Goal: Transaction & Acquisition: Purchase product/service

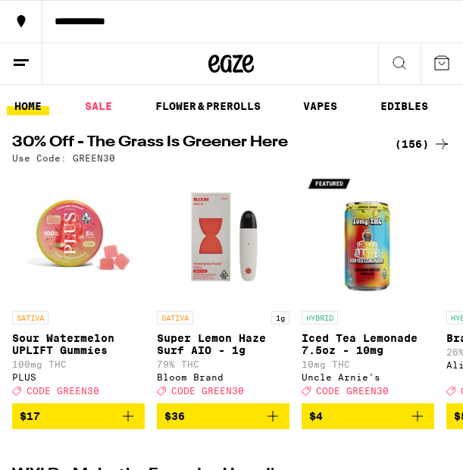
click at [405, 143] on div "(156)" at bounding box center [423, 144] width 56 height 18
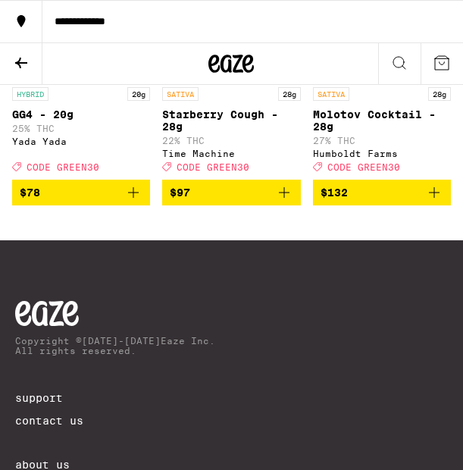
scroll to position [14104, 0]
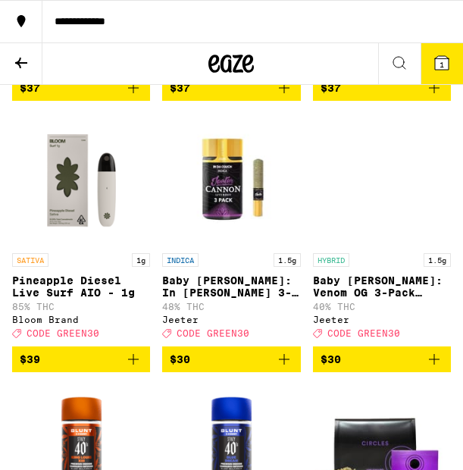
scroll to position [11640, 0]
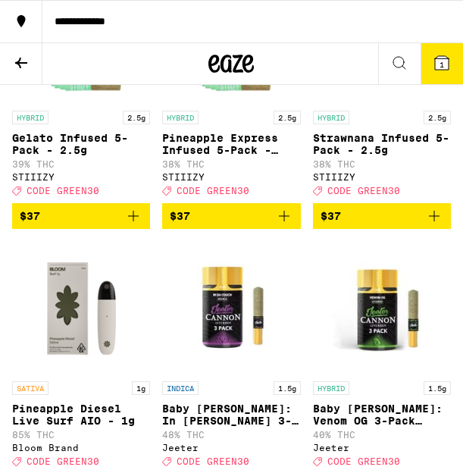
click at [444, 62] on span "2" at bounding box center [442, 64] width 5 height 9
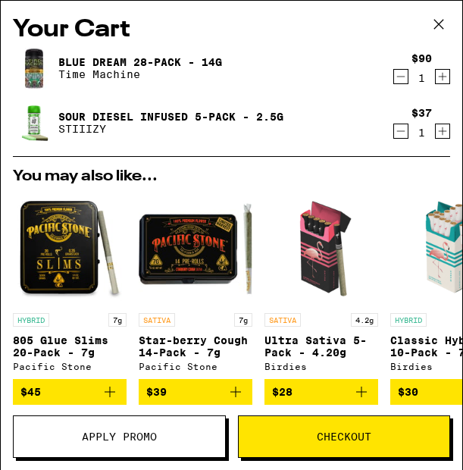
click at [161, 421] on button "Apply Promo" at bounding box center [119, 437] width 213 height 42
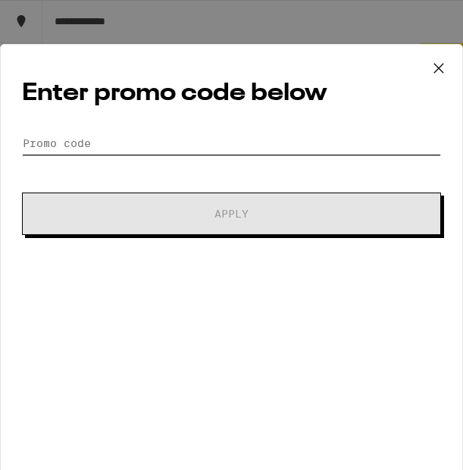
click at [83, 139] on input "Promo Code" at bounding box center [231, 143] width 419 height 23
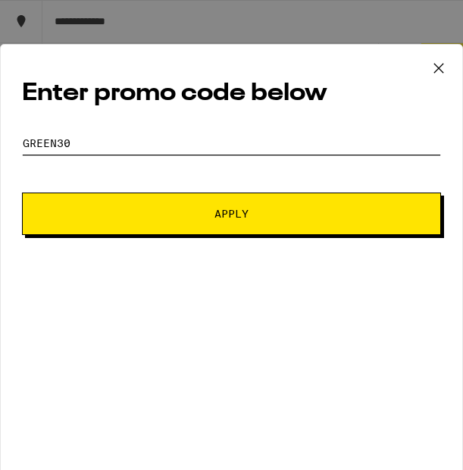
type input "GREEN30"
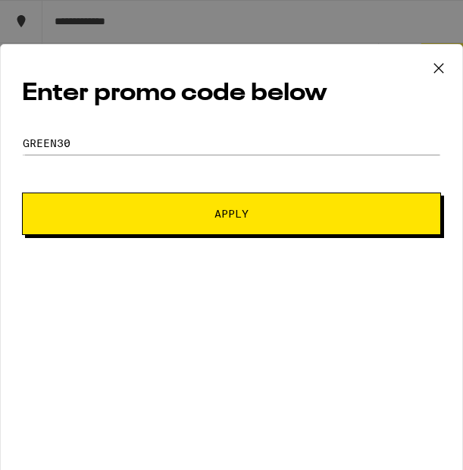
click at [199, 231] on button "Apply" at bounding box center [231, 214] width 419 height 42
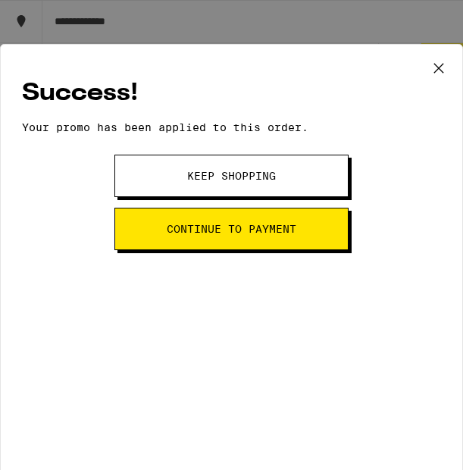
click at [250, 233] on span "Continue to payment" at bounding box center [232, 229] width 130 height 11
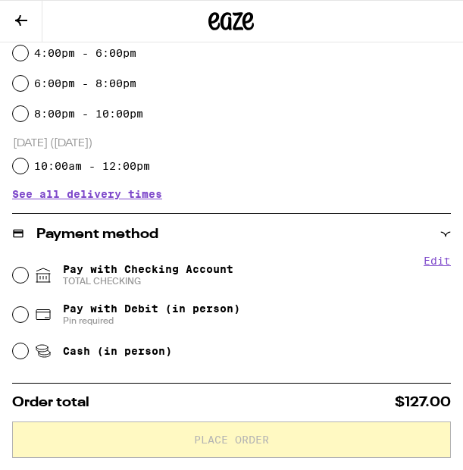
scroll to position [422, 0]
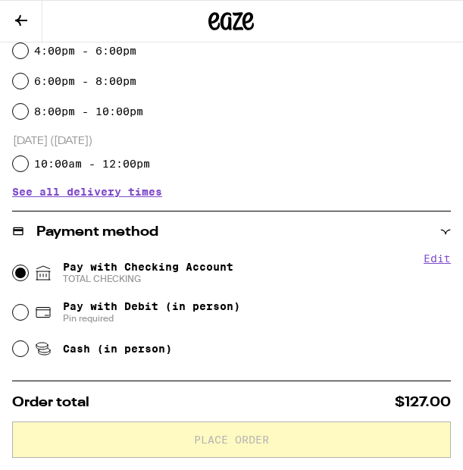
click at [24, 269] on input "Pay with Checking Account TOTAL CHECKING" at bounding box center [20, 272] width 15 height 15
radio input "true"
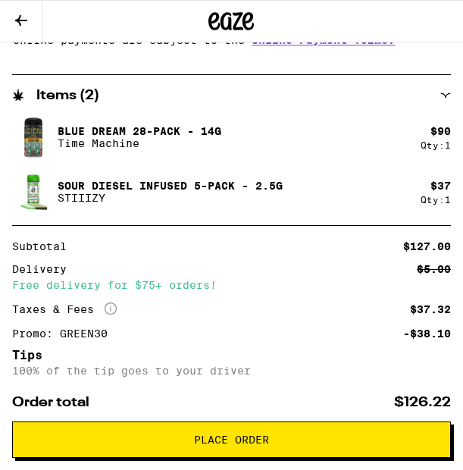
scroll to position [767, 0]
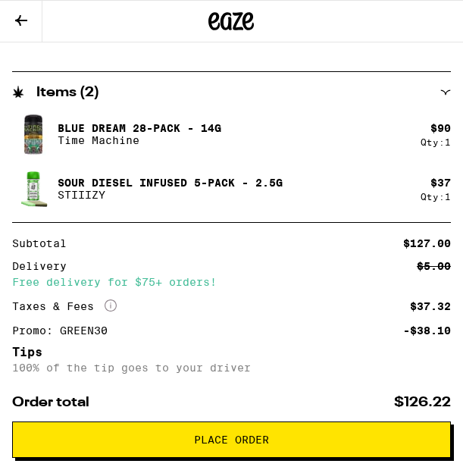
click at [24, 22] on icon at bounding box center [21, 20] width 18 height 18
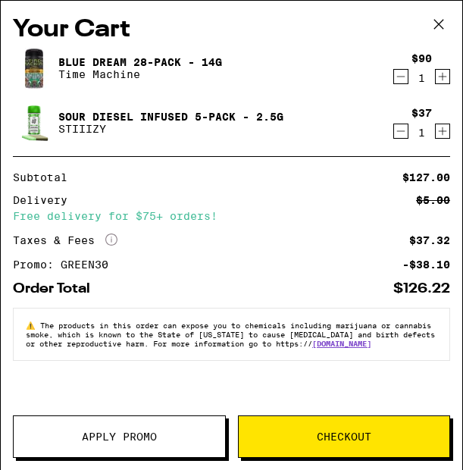
click at [405, 133] on icon "Decrement" at bounding box center [401, 131] width 14 height 18
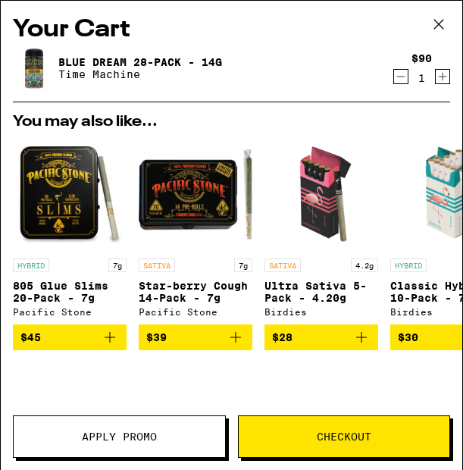
click at [434, 19] on icon at bounding box center [439, 24] width 23 height 23
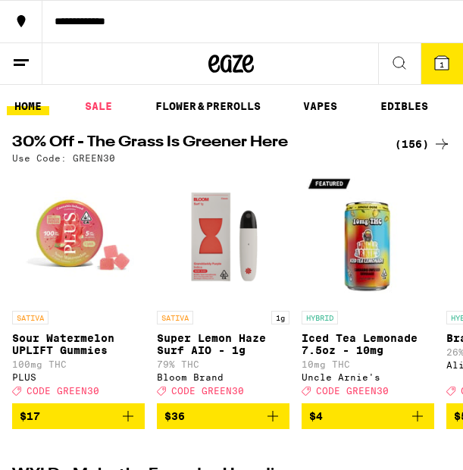
click at [406, 154] on div "Use Code: GREEN30" at bounding box center [231, 158] width 439 height 10
click at [410, 143] on div "(156)" at bounding box center [423, 144] width 56 height 18
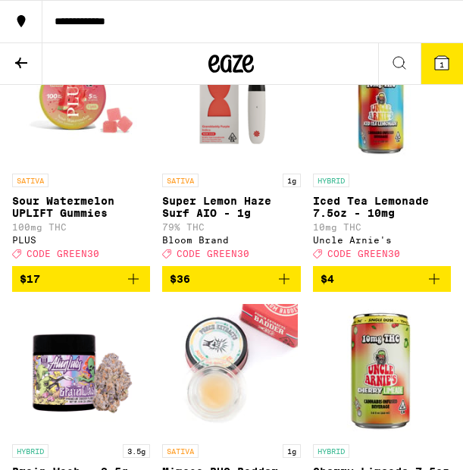
scroll to position [206, 0]
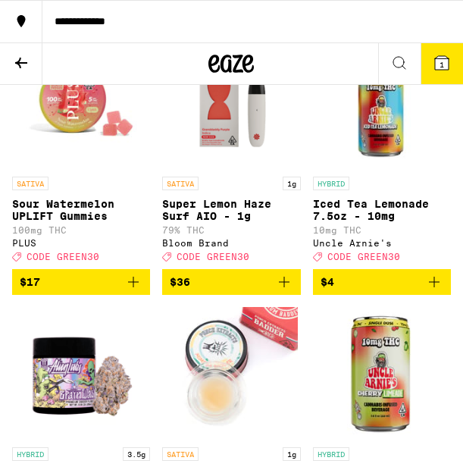
click at [446, 60] on icon at bounding box center [442, 63] width 14 height 14
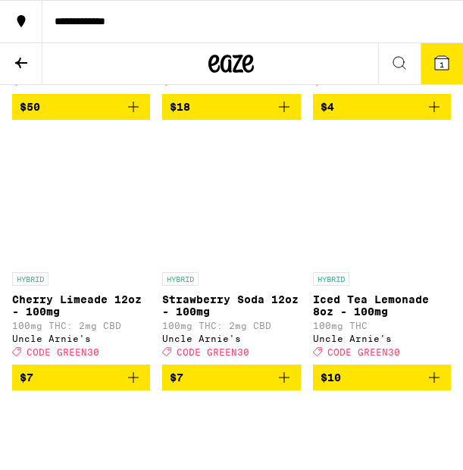
scroll to position [684, 0]
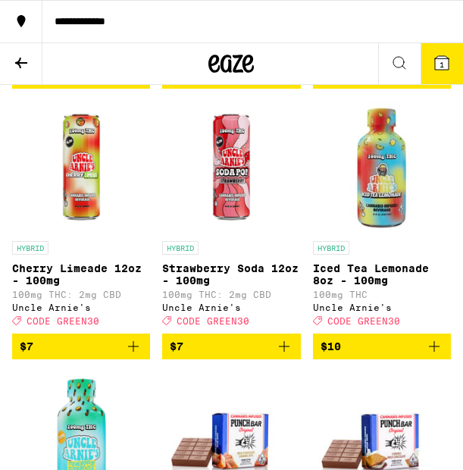
click at [290, 356] on icon "Add to bag" at bounding box center [284, 347] width 18 height 18
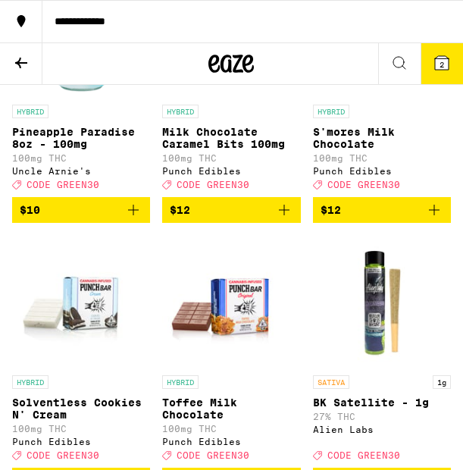
scroll to position [501, 0]
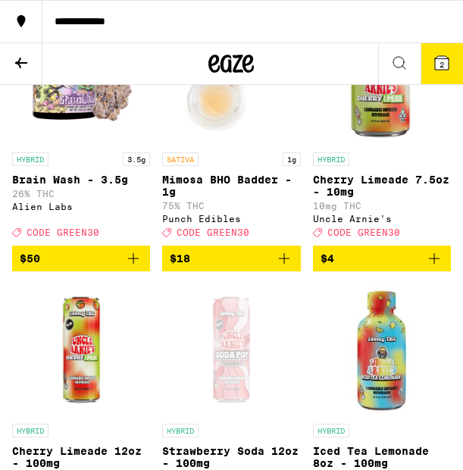
click at [445, 62] on icon at bounding box center [442, 63] width 14 height 14
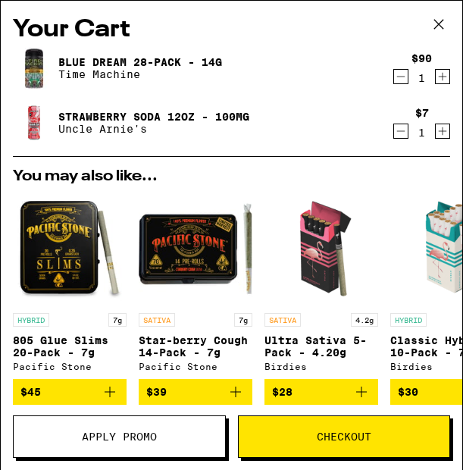
scroll to position [7, 0]
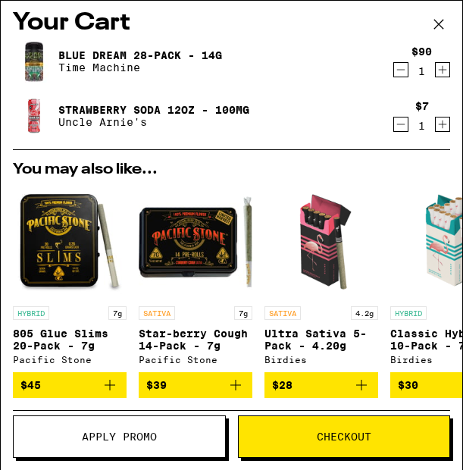
click at [312, 437] on span "Checkout" at bounding box center [345, 437] width 212 height 11
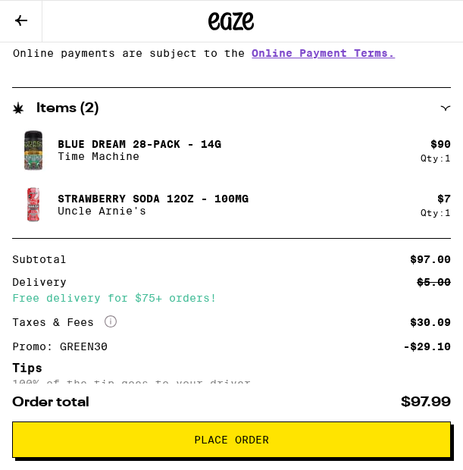
scroll to position [849, 0]
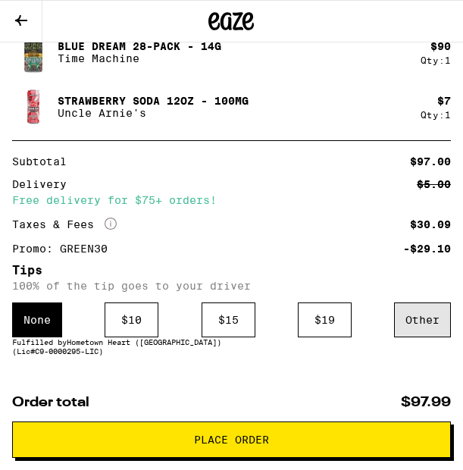
click at [440, 330] on div "Other" at bounding box center [422, 320] width 57 height 35
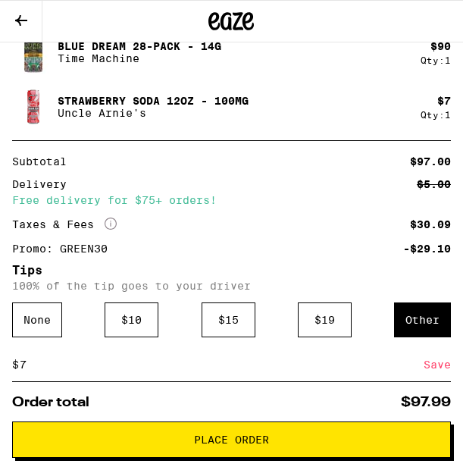
type input "7"
click at [435, 366] on div "Save" at bounding box center [437, 364] width 27 height 33
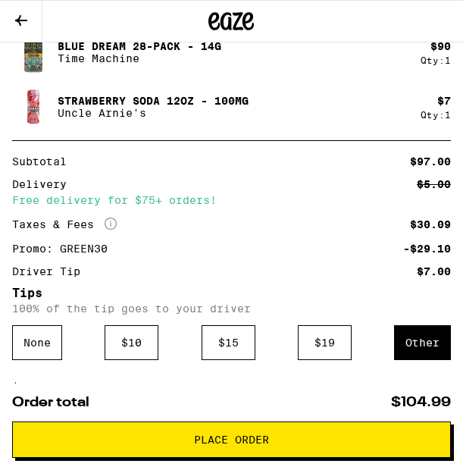
click at [240, 438] on span "Place Order" at bounding box center [231, 440] width 75 height 11
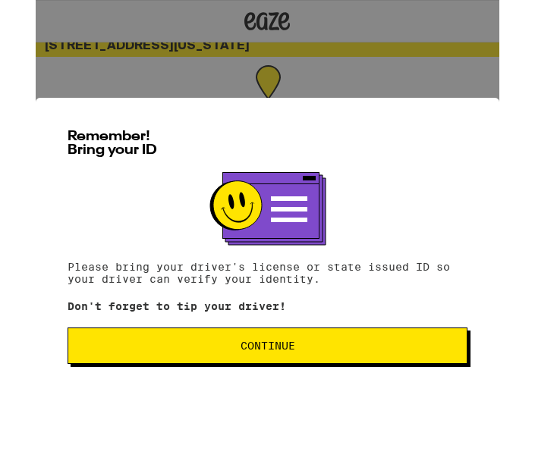
scroll to position [8, 0]
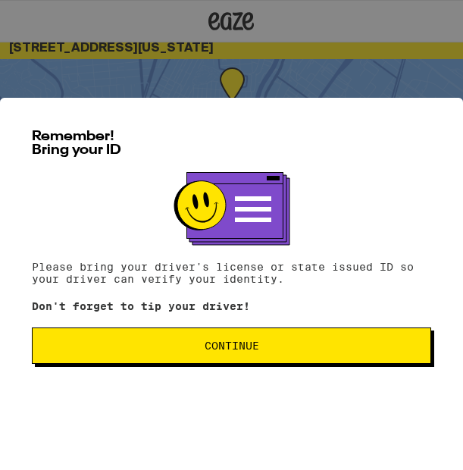
click at [288, 341] on span "Continue" at bounding box center [232, 346] width 374 height 11
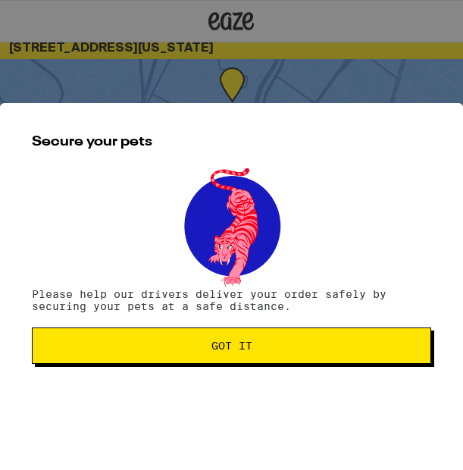
click at [263, 349] on span "Got it" at bounding box center [232, 346] width 374 height 11
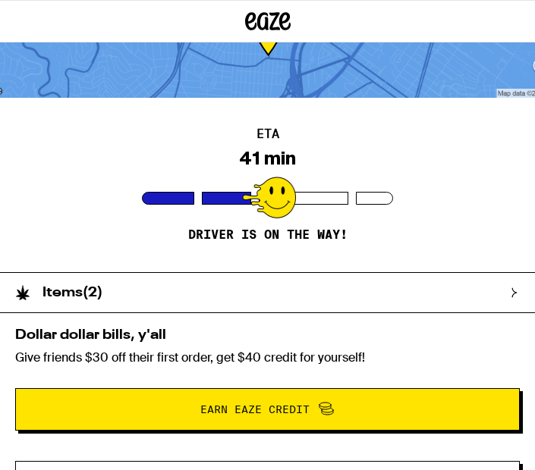
scroll to position [0, 0]
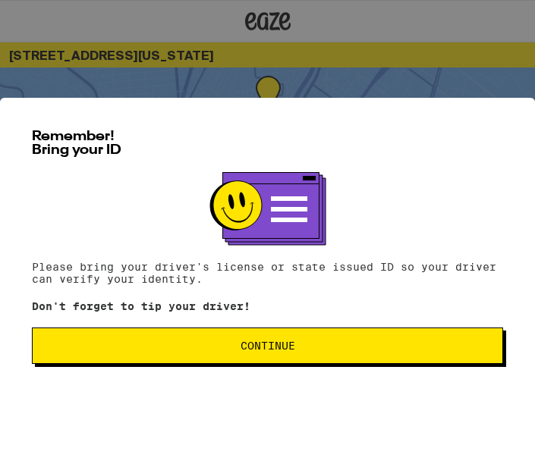
click at [281, 343] on span "Continue" at bounding box center [267, 346] width 55 height 11
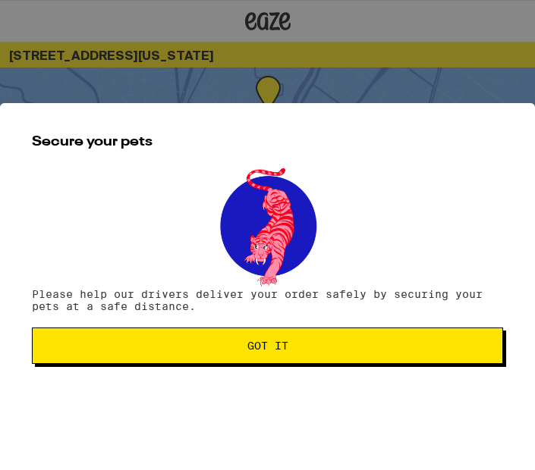
click at [280, 344] on span "Got it" at bounding box center [267, 346] width 41 height 11
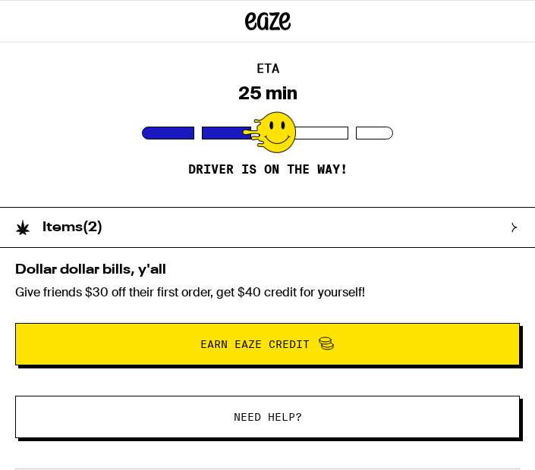
scroll to position [118, 0]
